Goal: Find specific page/section: Find specific page/section

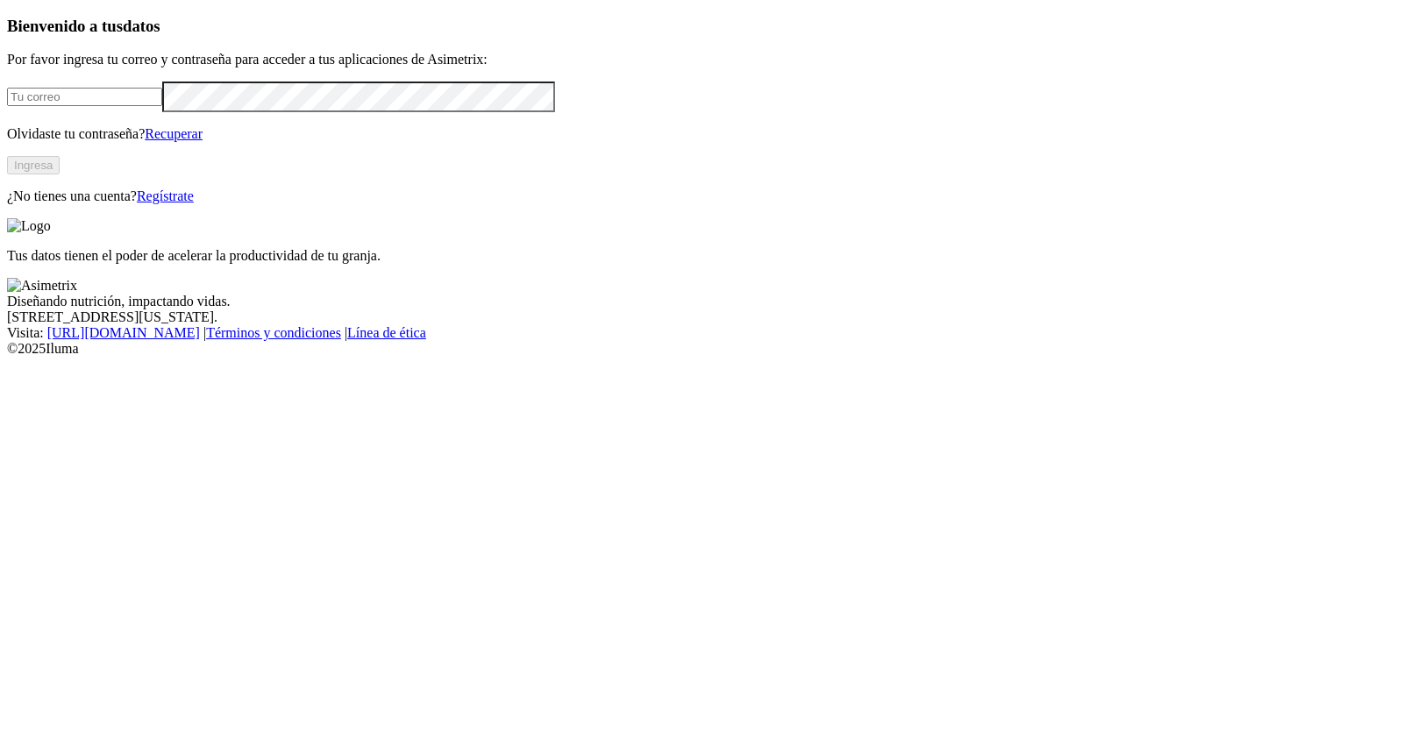
type input "[PERSON_NAME][EMAIL_ADDRESS][DOMAIN_NAME]"
click at [60, 174] on button "Ingresa" at bounding box center [33, 165] width 53 height 18
